Goal: Obtain resource: Download file/media

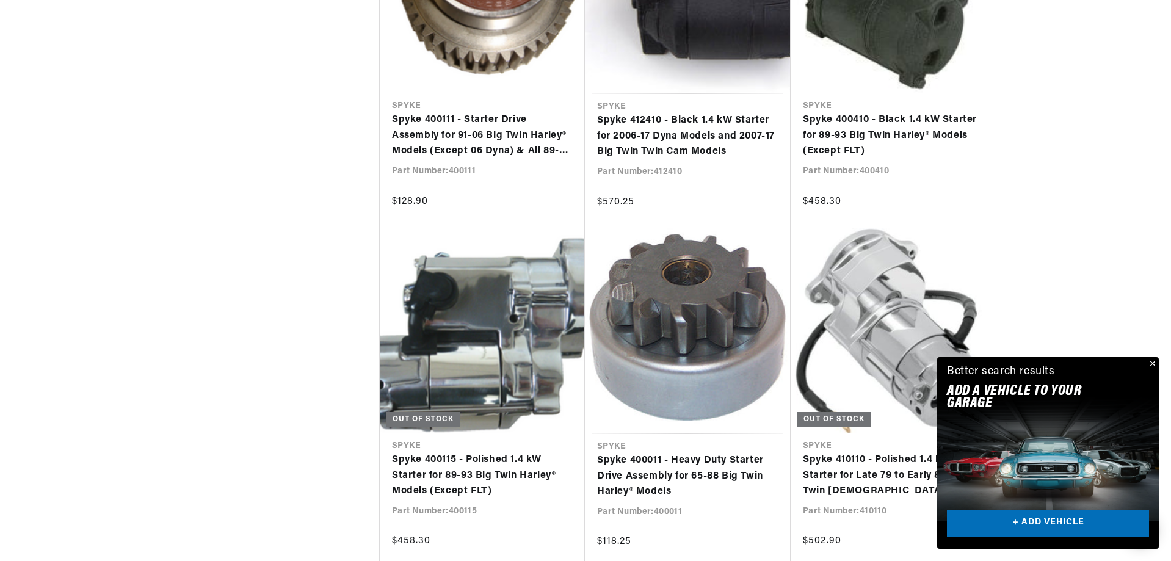
scroll to position [0, 62]
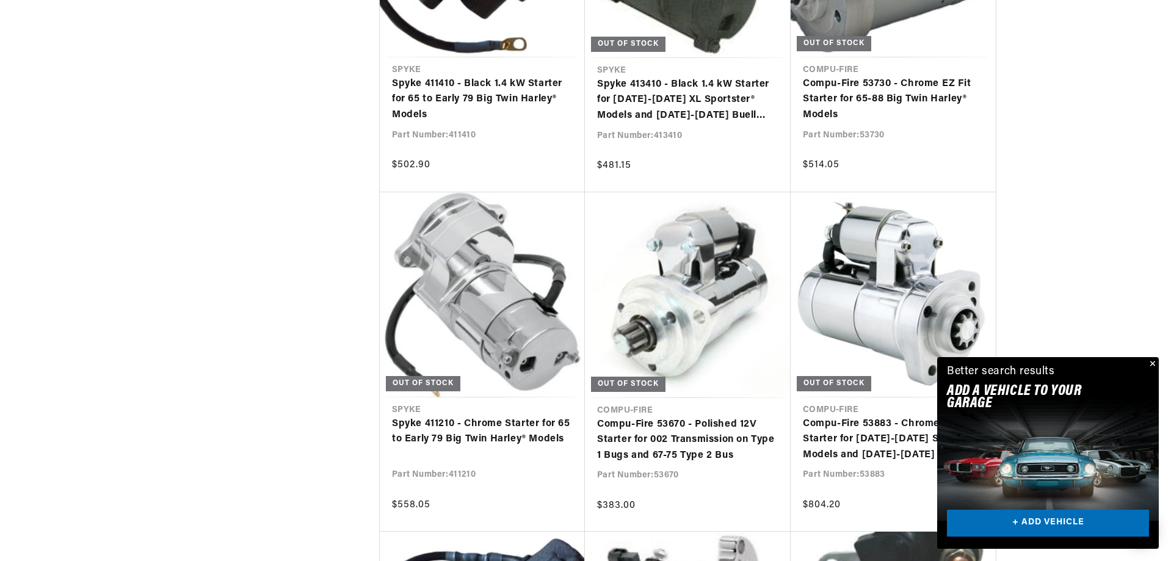
scroll to position [0, 762]
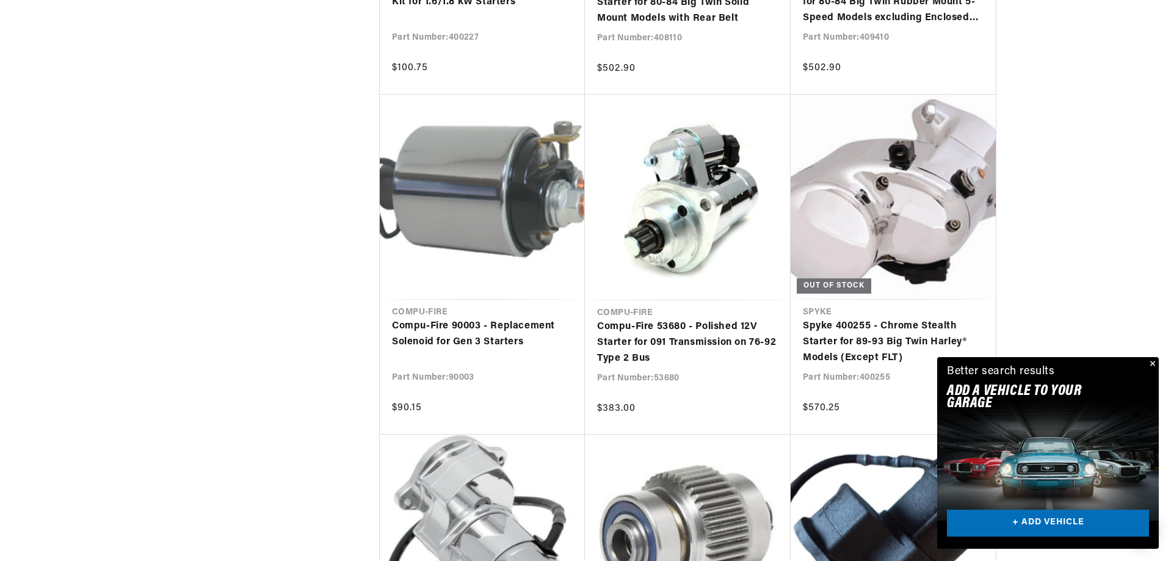
scroll to position [0, 1525]
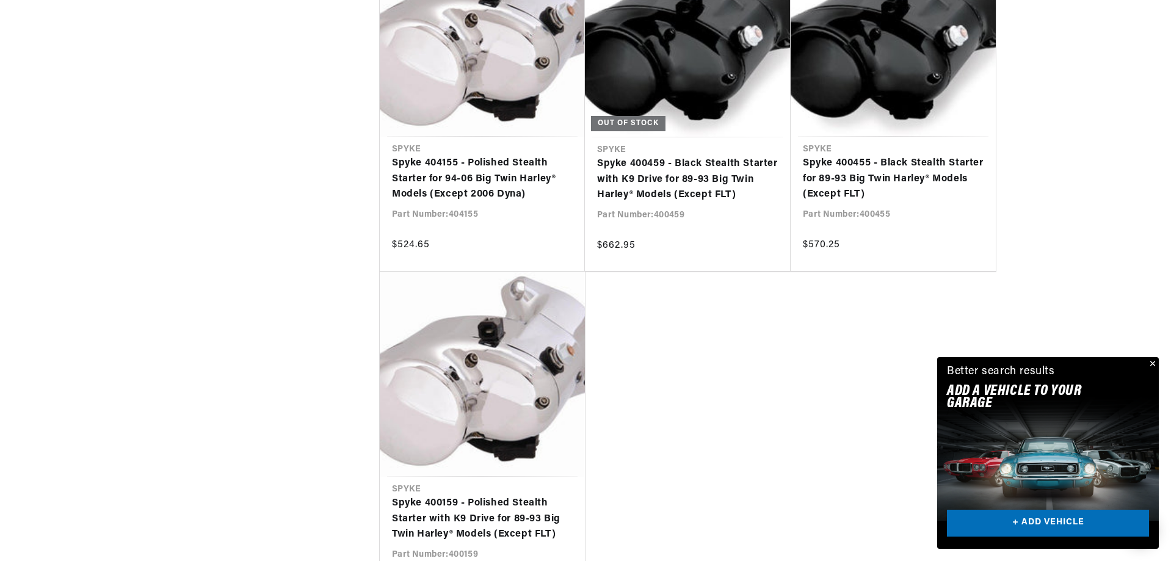
scroll to position [7264, 0]
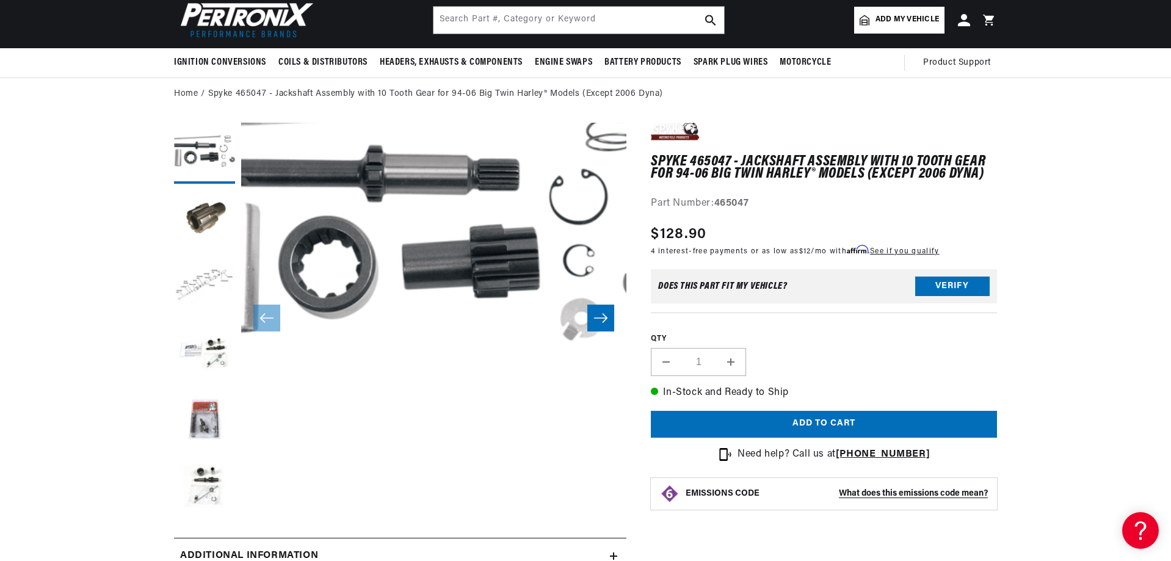
scroll to position [0, 762]
click at [200, 276] on button "Load image 3 in gallery view" at bounding box center [204, 287] width 61 height 61
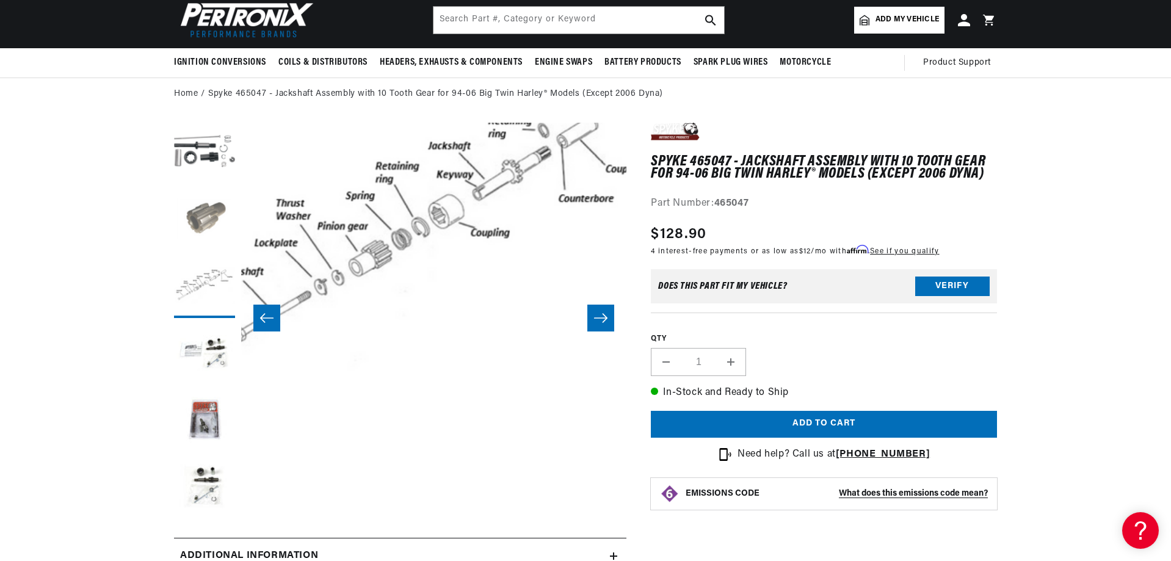
click at [187, 219] on button "Load image 2 in gallery view" at bounding box center [204, 220] width 61 height 61
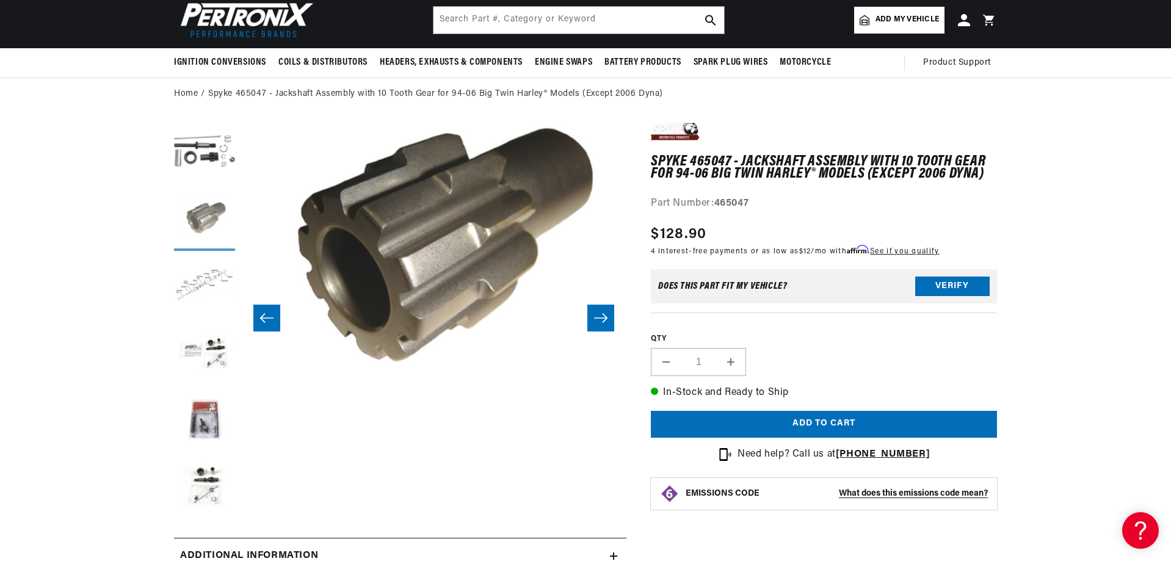
scroll to position [0, 1525]
click at [203, 491] on button "Load image 6 in gallery view" at bounding box center [204, 488] width 61 height 61
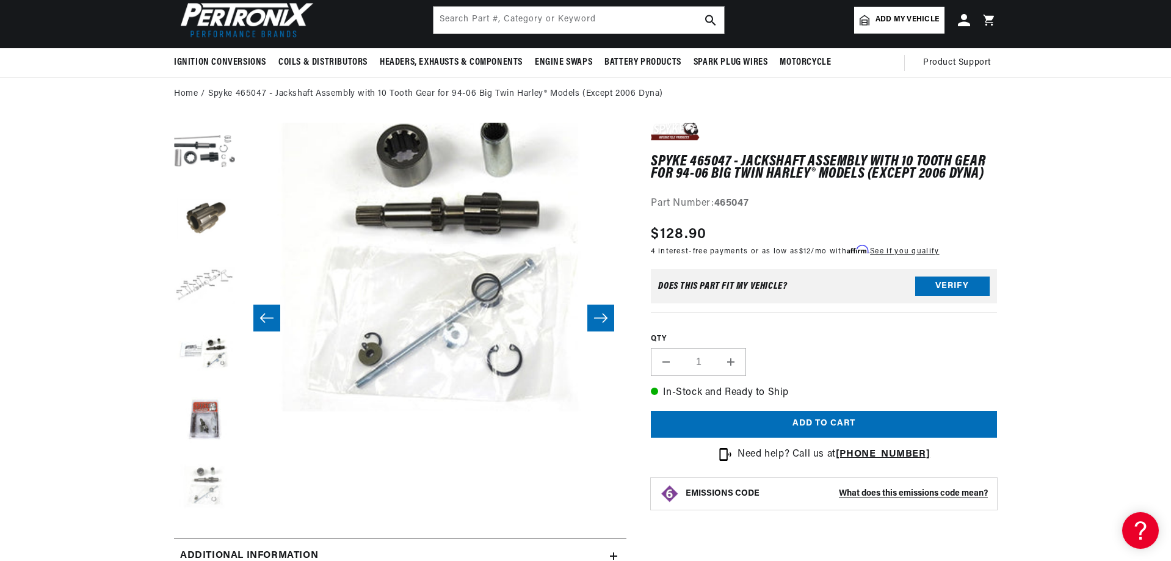
scroll to position [0, 0]
click at [199, 428] on button "Load image 5 in gallery view" at bounding box center [204, 421] width 61 height 61
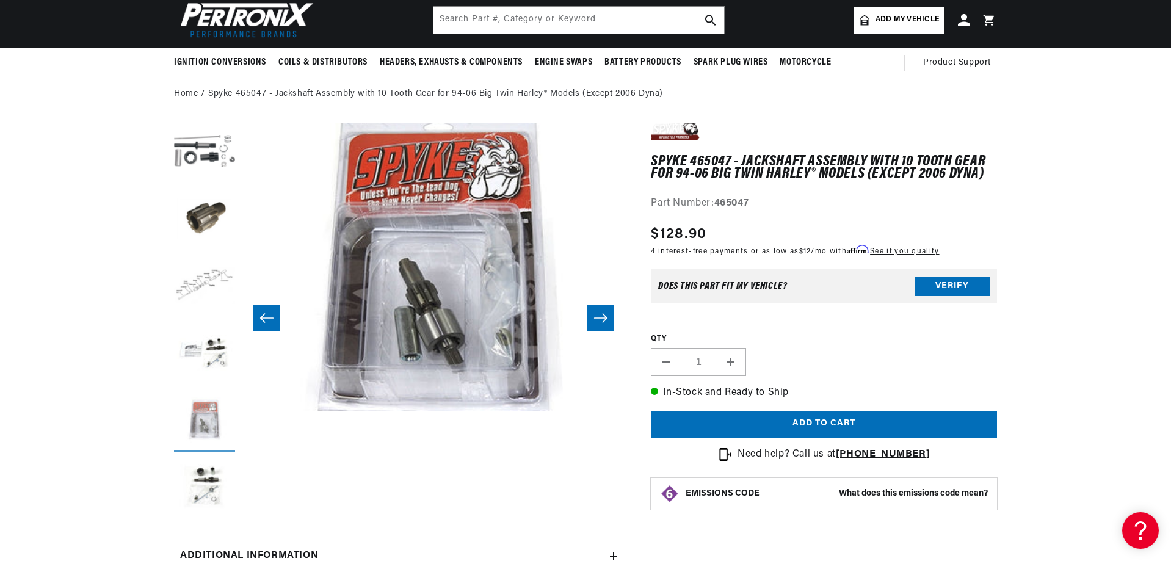
scroll to position [0, 762]
click at [198, 359] on button "Load image 4 in gallery view" at bounding box center [204, 354] width 61 height 61
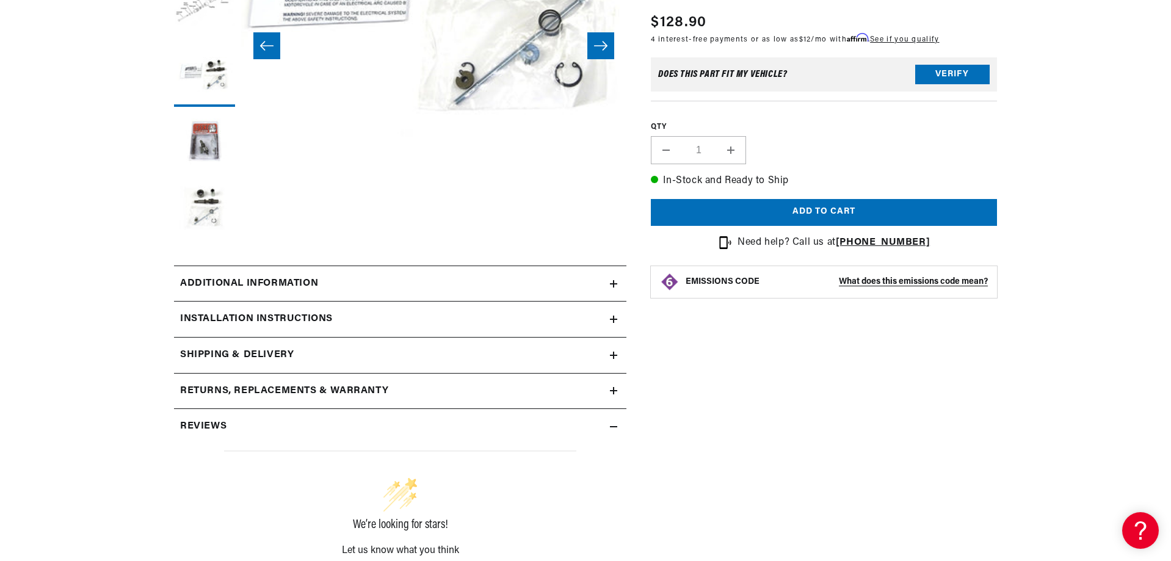
scroll to position [427, 0]
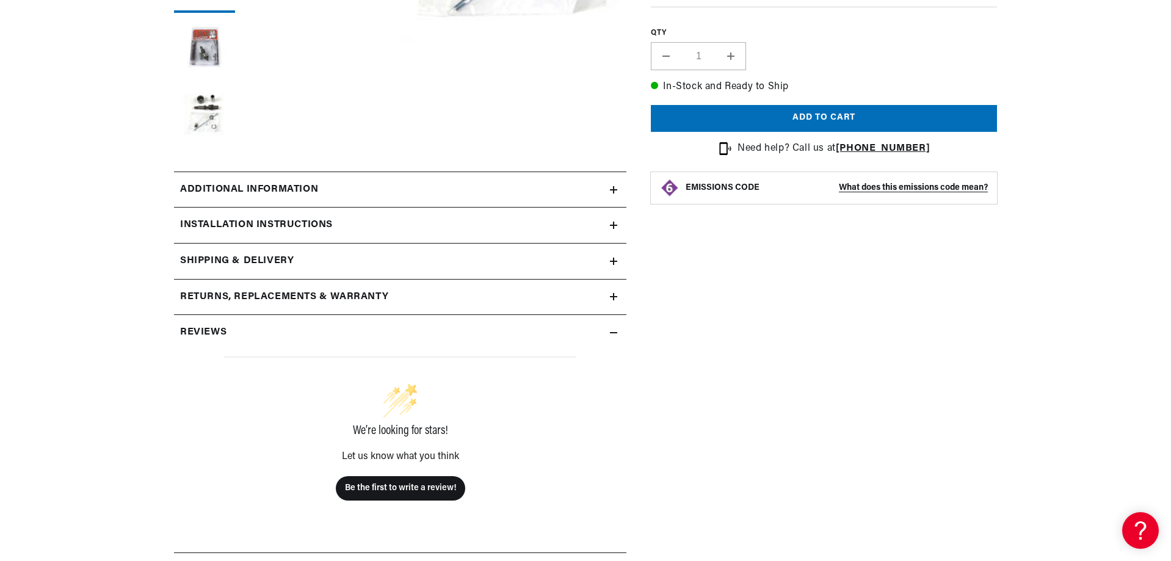
click at [225, 199] on summary "Additional information" at bounding box center [400, 189] width 452 height 35
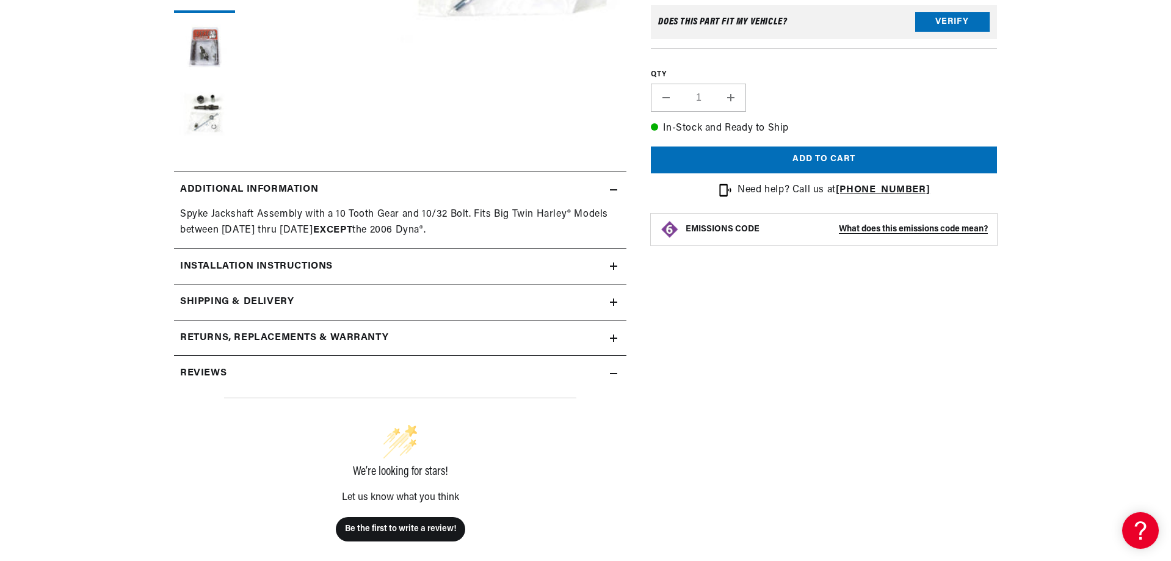
click at [207, 270] on h2 "Installation instructions" at bounding box center [256, 267] width 153 height 16
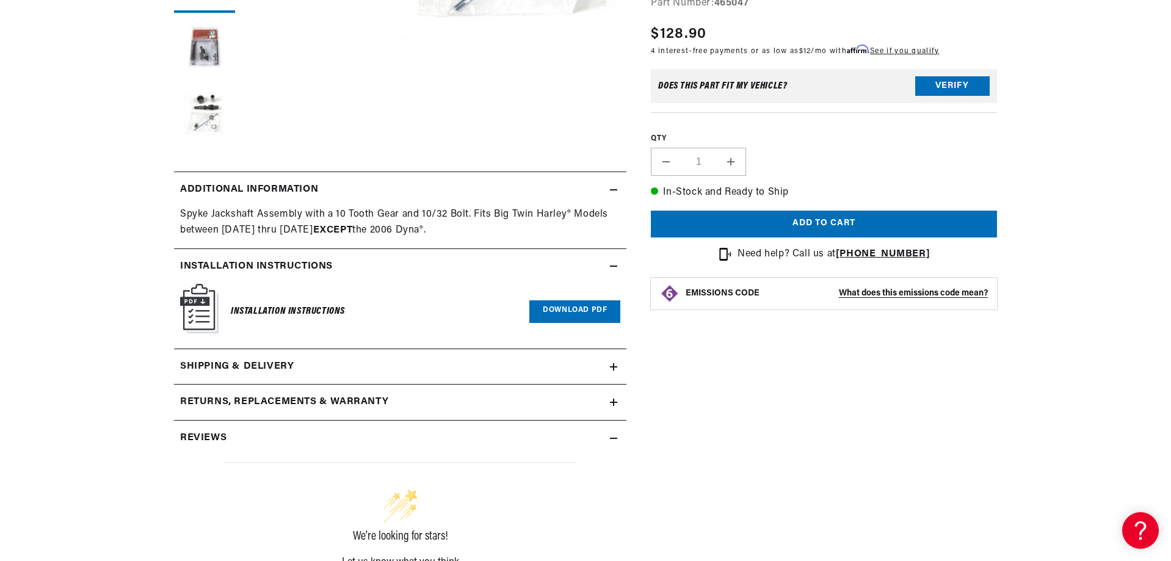
scroll to position [0, 0]
click at [206, 322] on img at bounding box center [199, 308] width 38 height 49
click at [551, 309] on link "Download PDF" at bounding box center [574, 311] width 91 height 23
click at [613, 369] on icon at bounding box center [613, 366] width 0 height 7
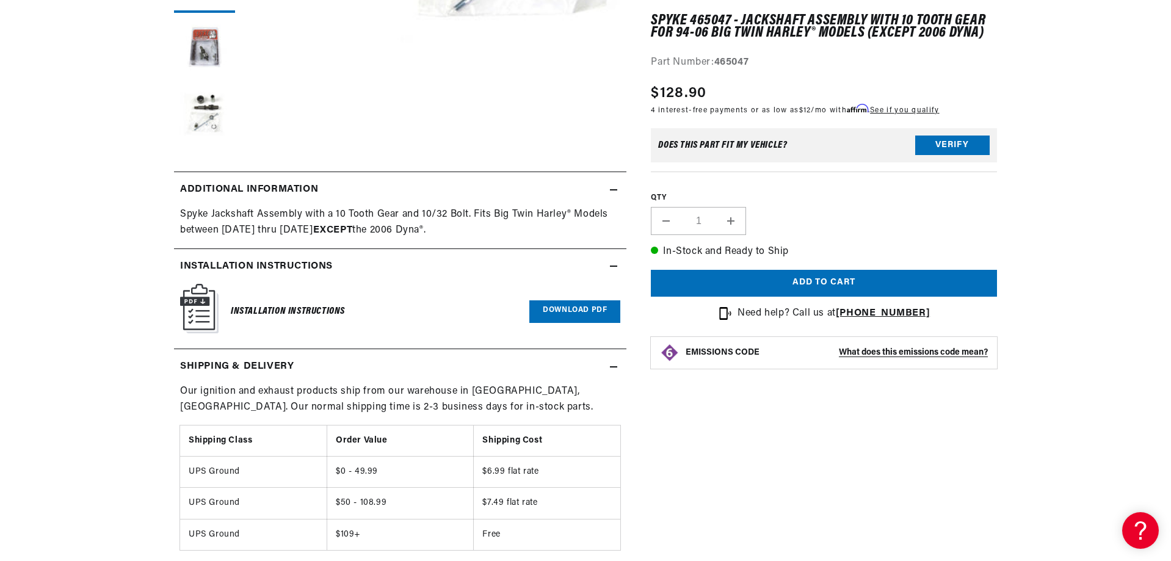
click at [609, 361] on div "Shipping & Delivery" at bounding box center [392, 367] width 436 height 16
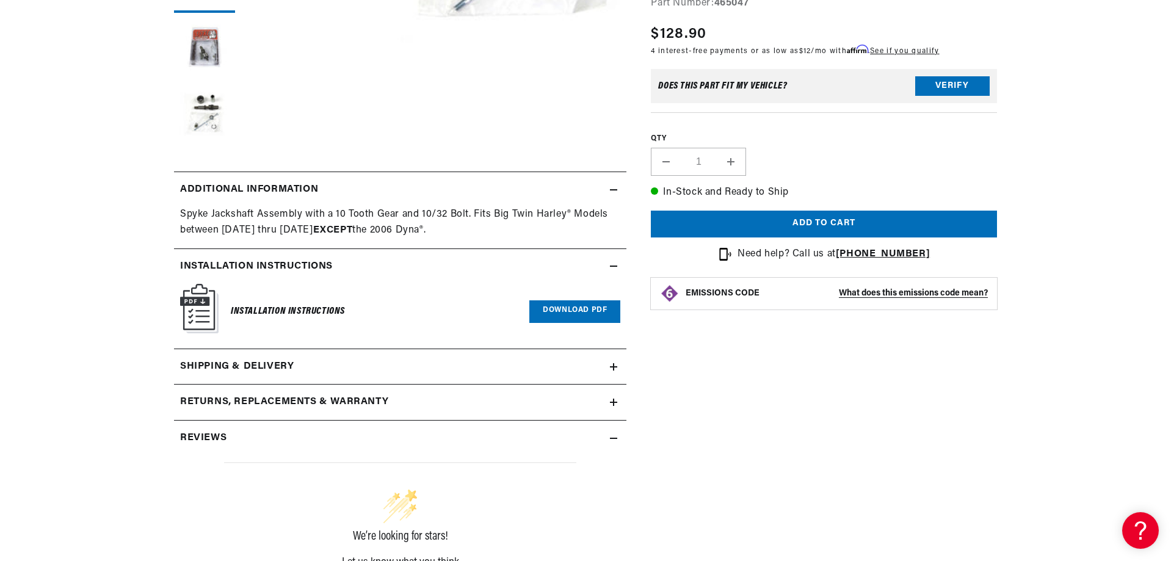
click at [587, 388] on summary "Returns, Replacements & Warranty" at bounding box center [400, 402] width 452 height 35
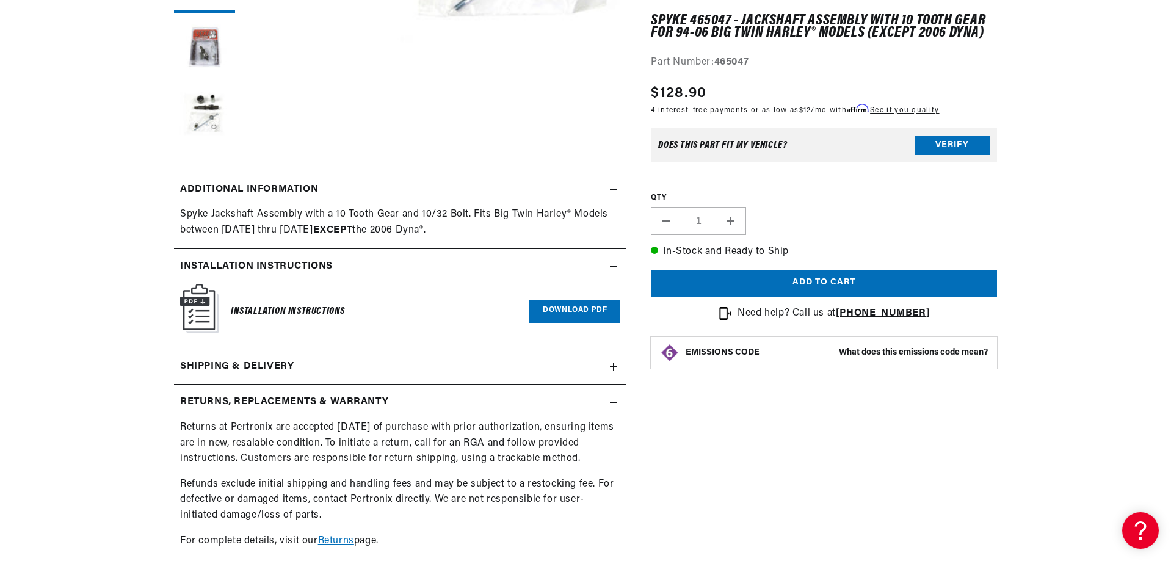
click at [587, 388] on summary "Returns, Replacements & Warranty" at bounding box center [400, 402] width 452 height 35
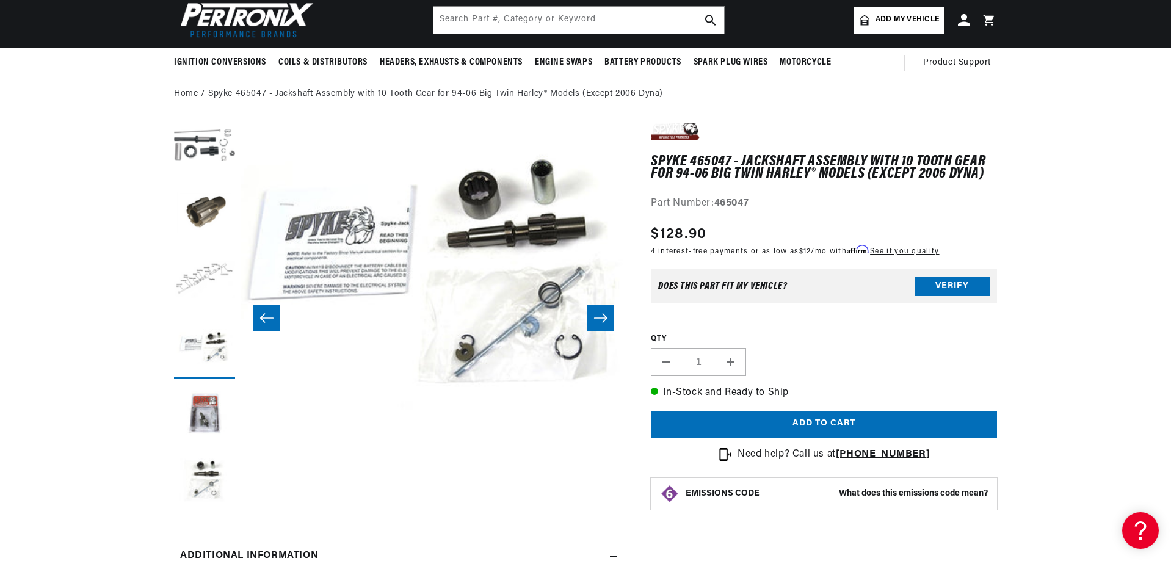
scroll to position [0, 0]
